Goal: Navigation & Orientation: Find specific page/section

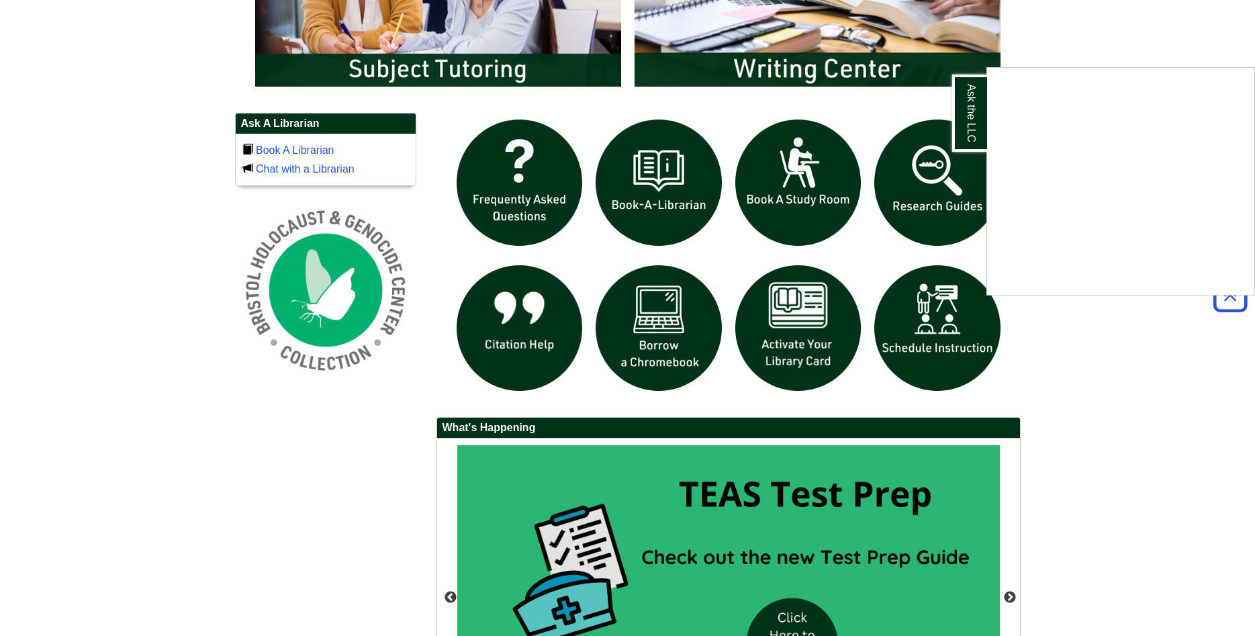
click at [960, 165] on div "Ask the LLC" at bounding box center [627, 318] width 1255 height 636
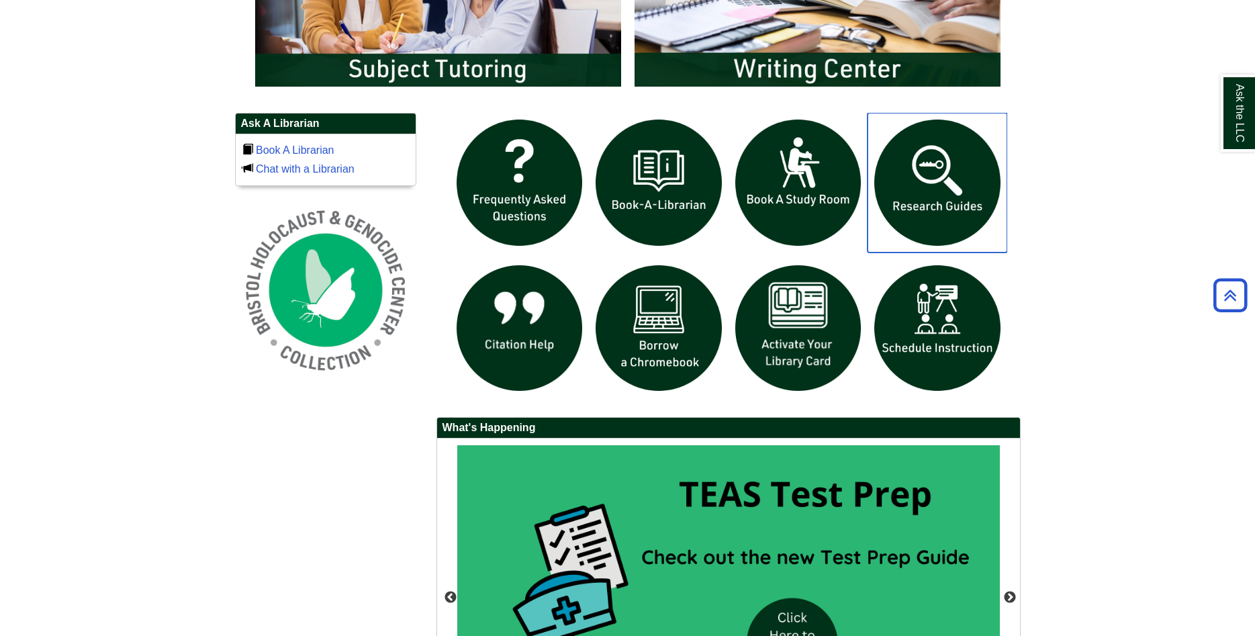
click at [954, 165] on img "slideshow" at bounding box center [938, 183] width 140 height 140
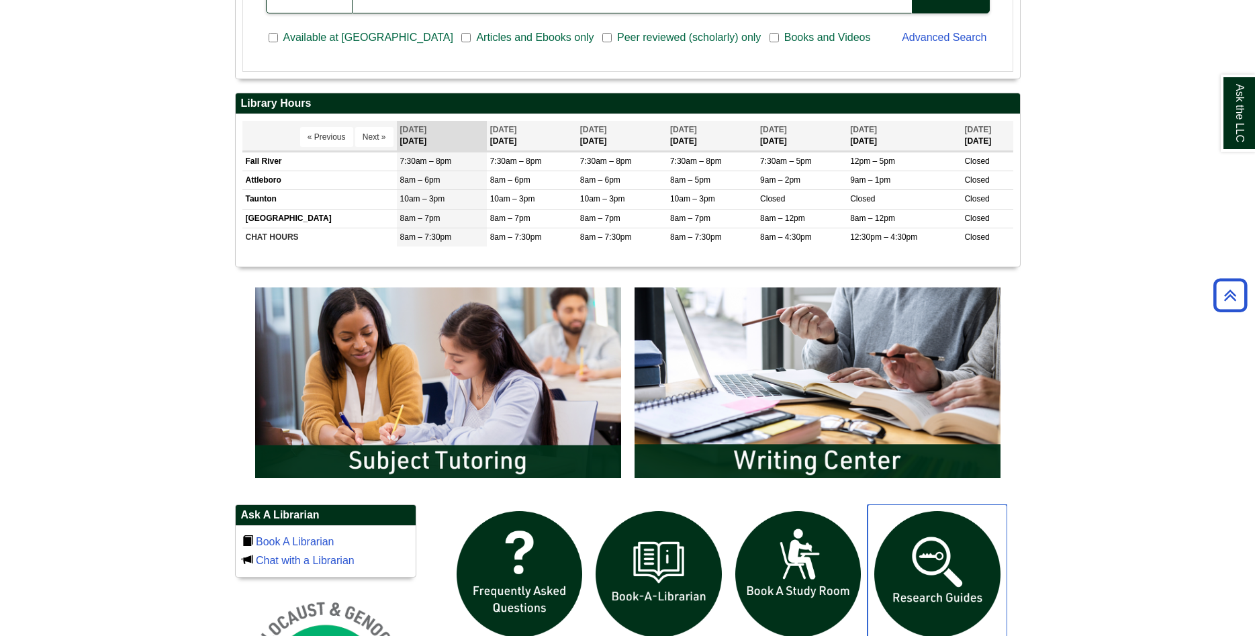
scroll to position [753, 0]
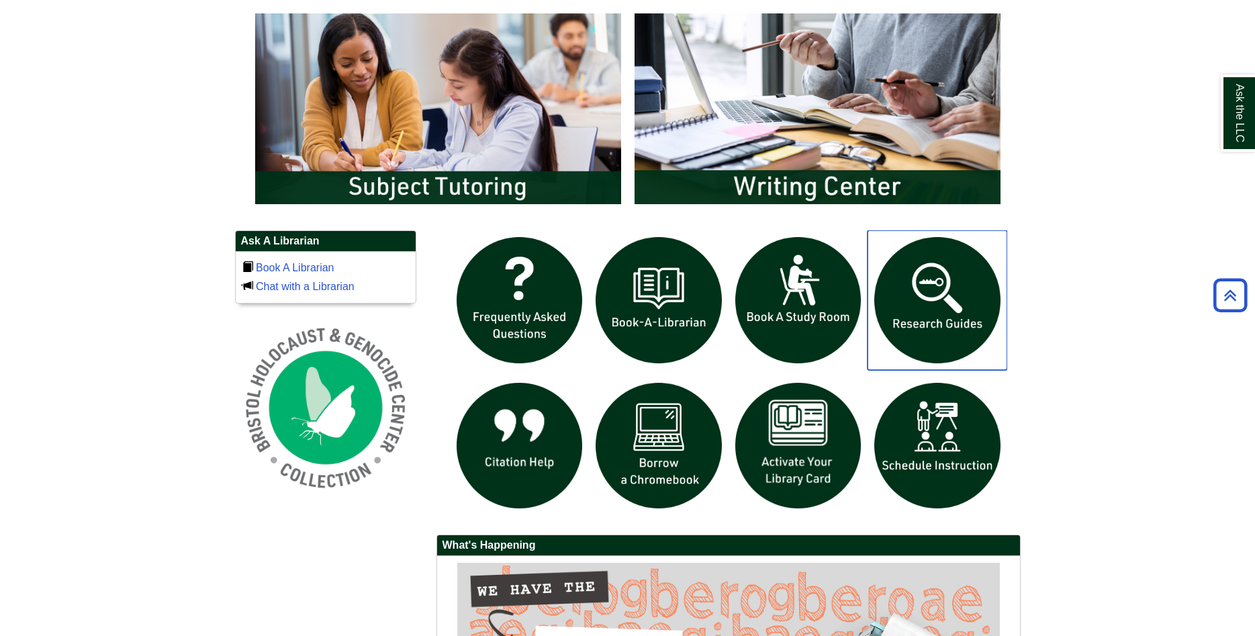
click at [959, 324] on img "slideshow" at bounding box center [938, 300] width 140 height 140
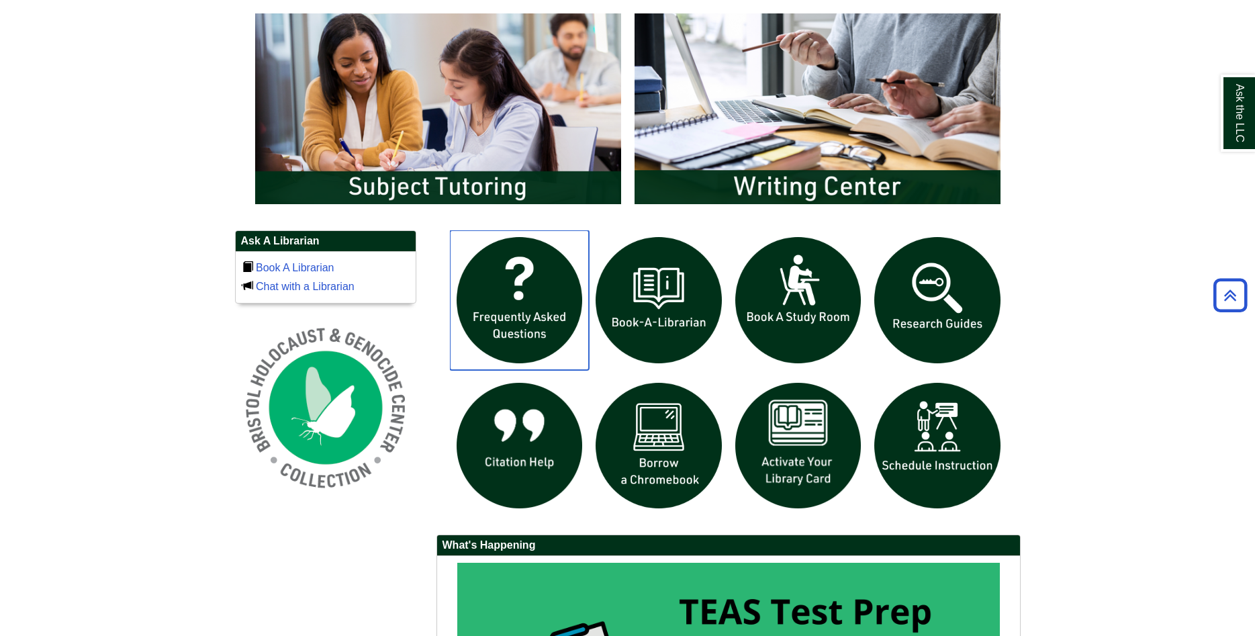
click at [542, 318] on img "slideshow" at bounding box center [520, 300] width 140 height 140
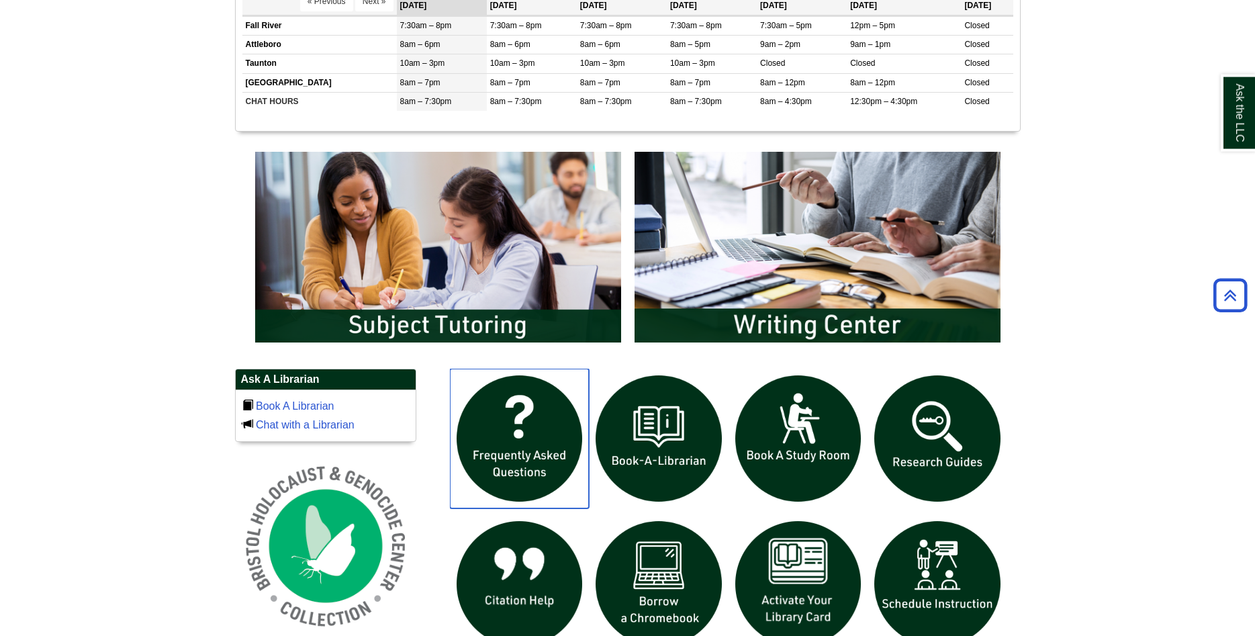
scroll to position [529, 0]
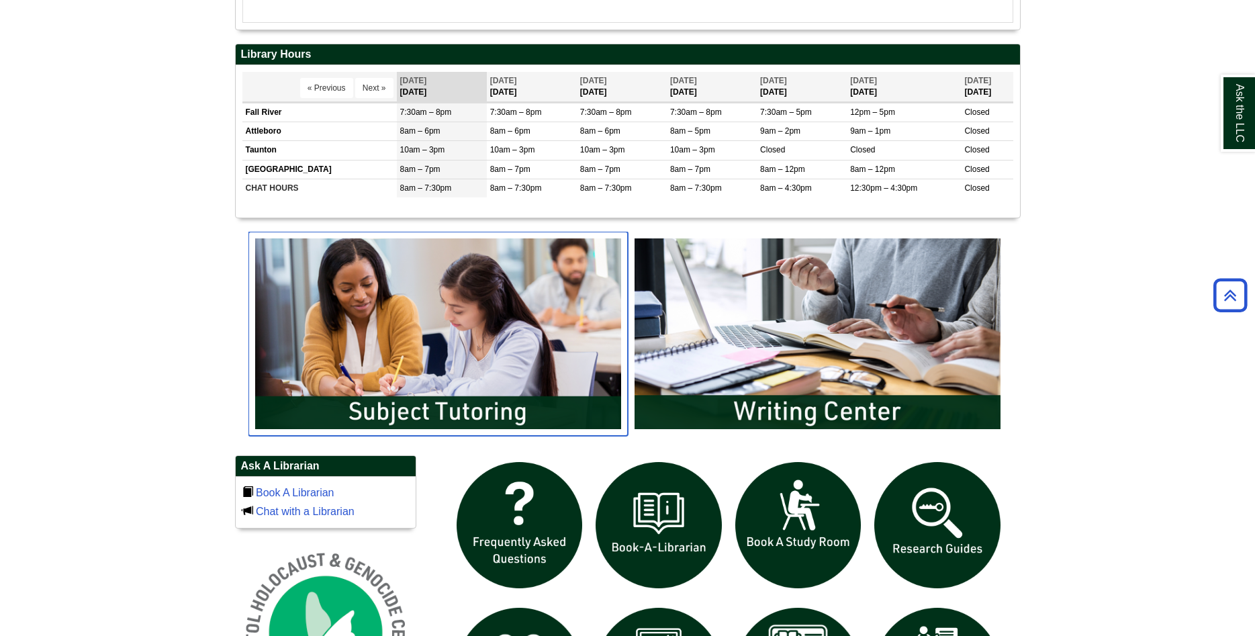
click at [537, 410] on img "slideshow" at bounding box center [437, 334] width 379 height 204
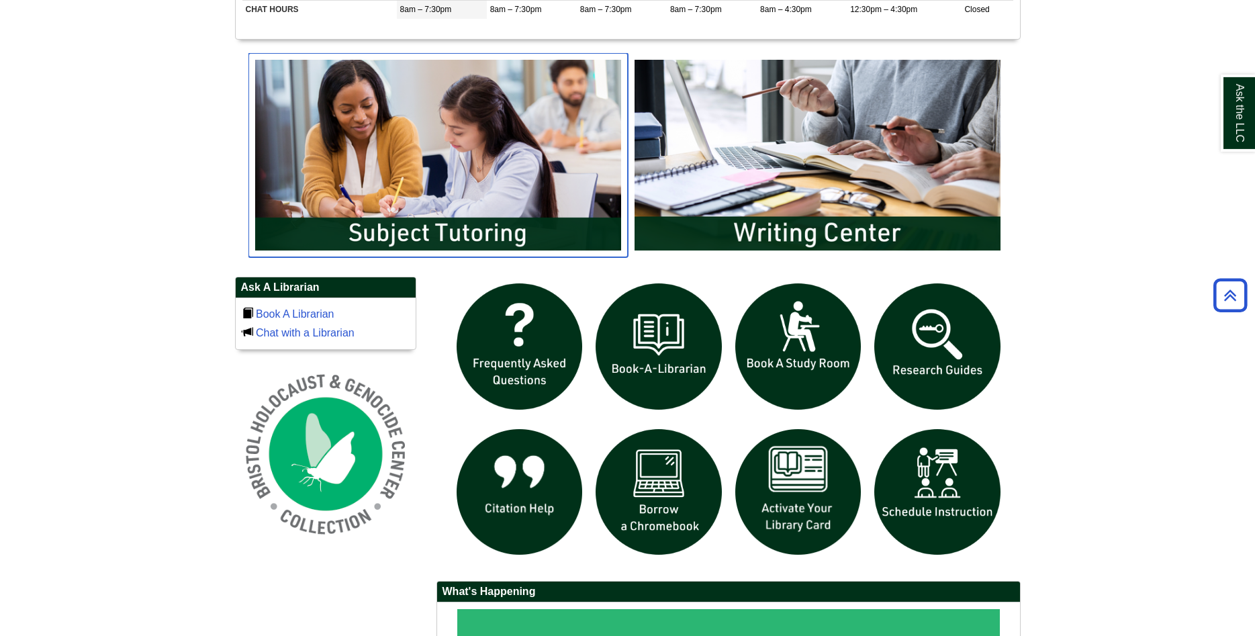
scroll to position [734, 0]
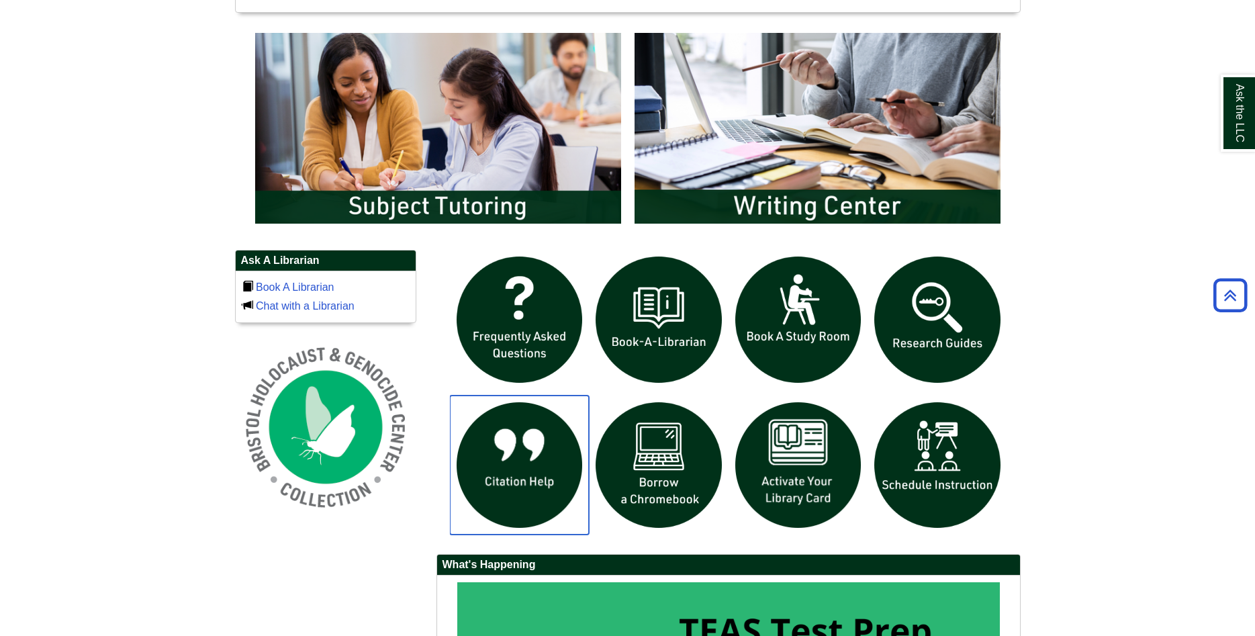
click at [536, 471] on img "slideshow" at bounding box center [520, 466] width 140 height 140
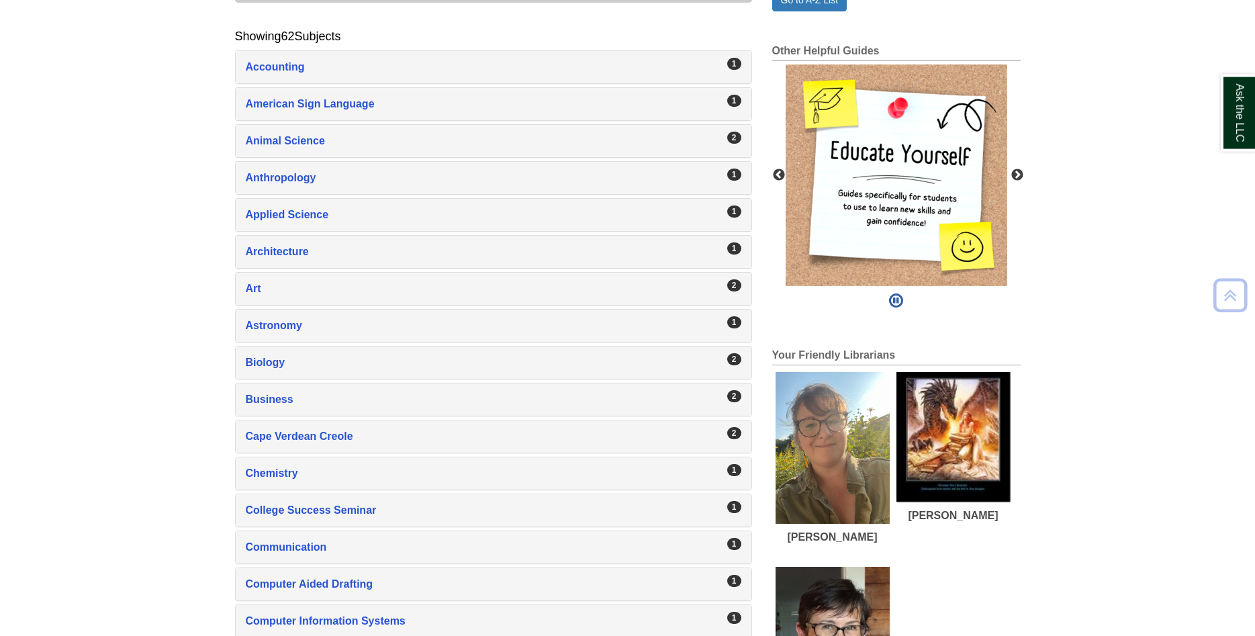
scroll to position [411, 0]
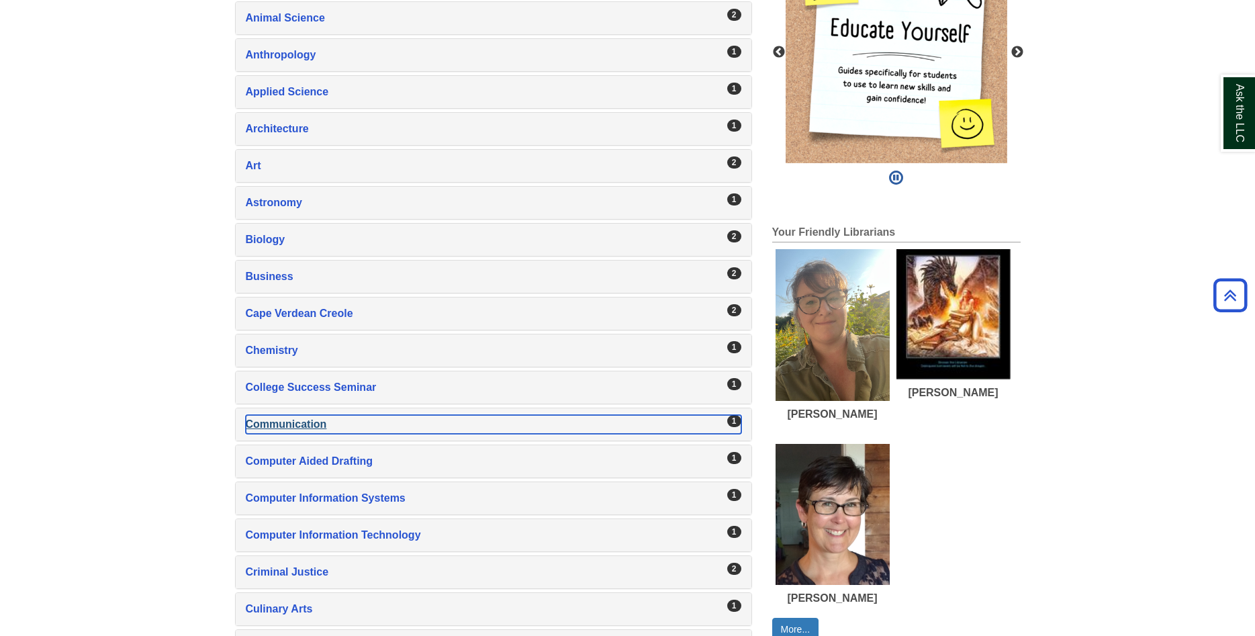
click at [269, 420] on div "Communication , 1 guides" at bounding box center [494, 424] width 496 height 19
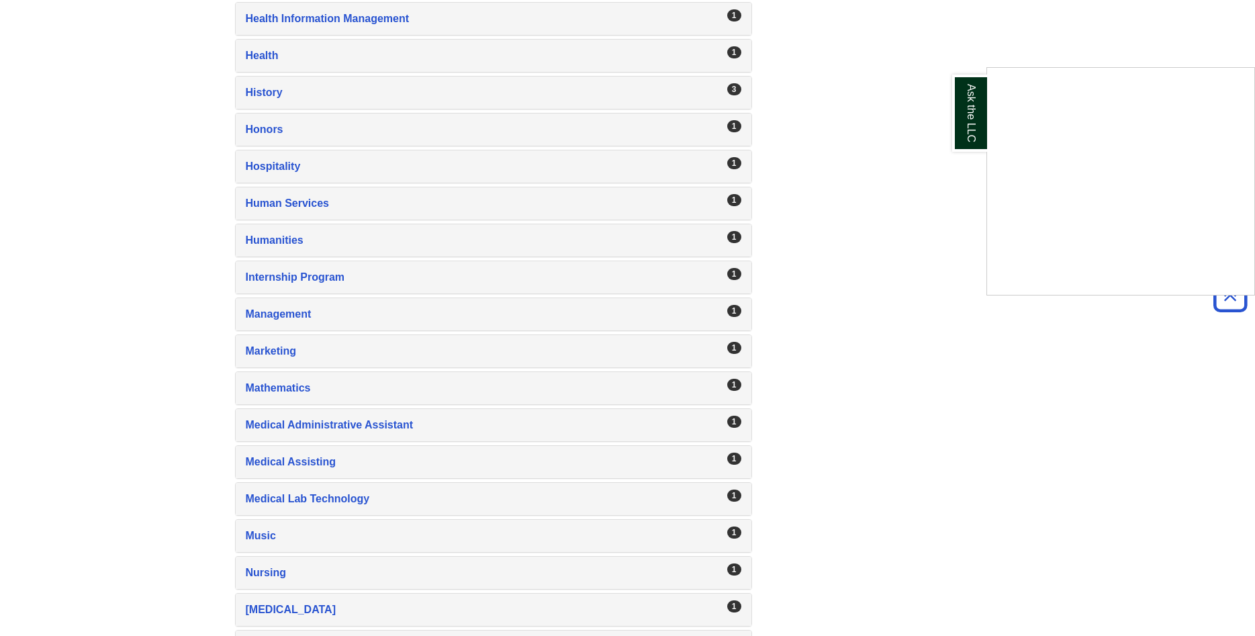
scroll to position [1712, 0]
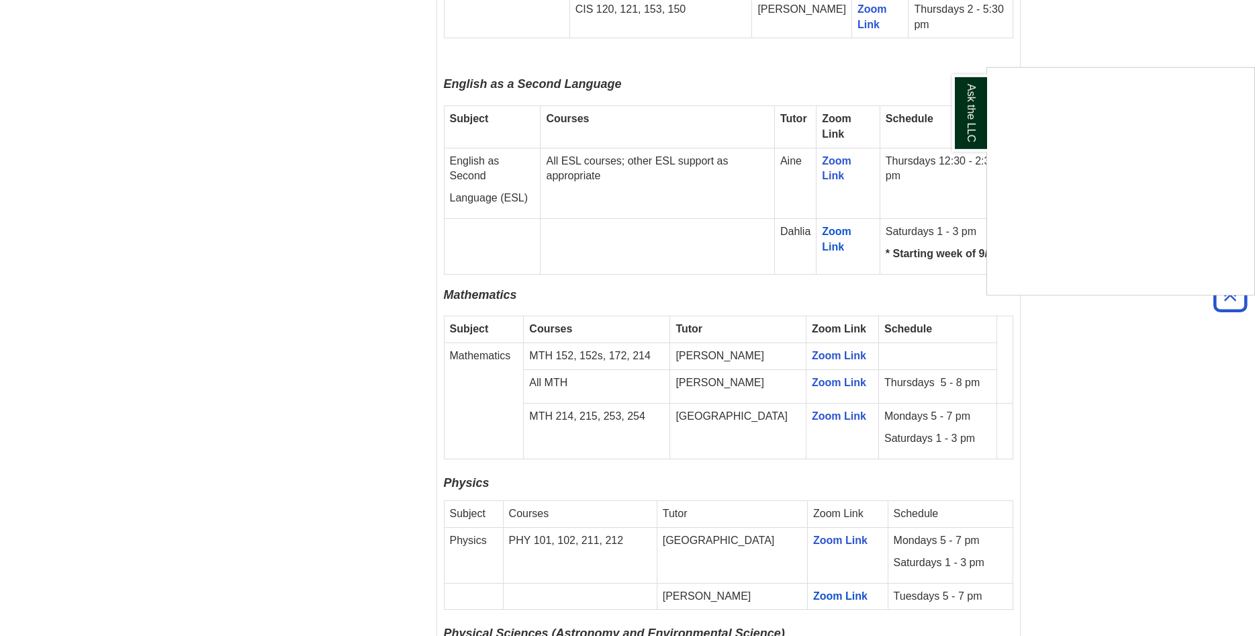
scroll to position [1575, 0]
